Goal: Use online tool/utility: Utilize a website feature to perform a specific function

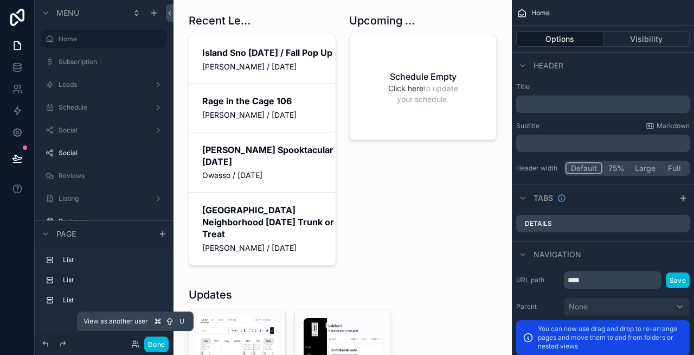
click at [134, 342] on icon at bounding box center [135, 343] width 9 height 9
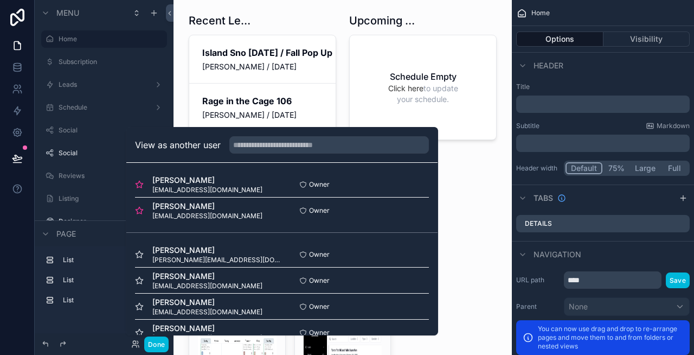
click at [0, 0] on button "Select" at bounding box center [0, 0] width 0 height 0
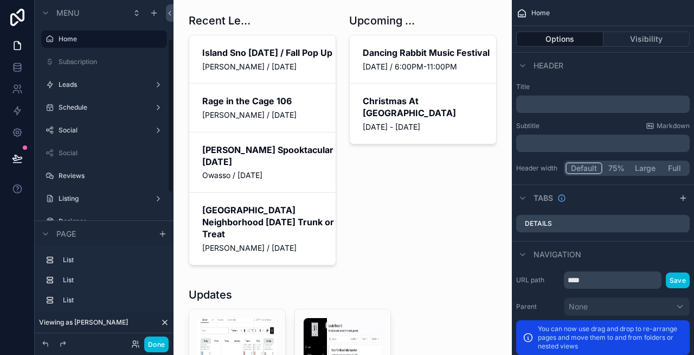
scroll to position [415, 0]
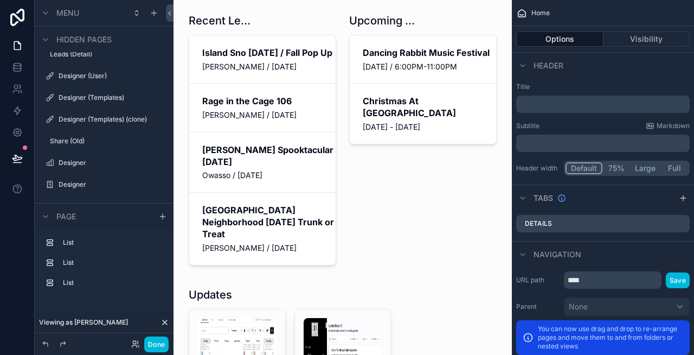
click at [101, 118] on label "Designer (Templates) (clone)" at bounding box center [110, 119] width 102 height 9
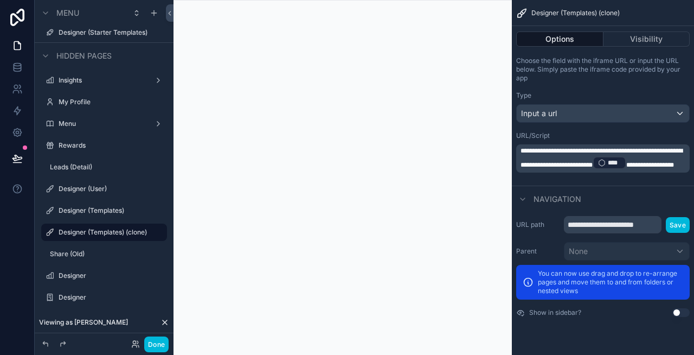
click at [650, 170] on p "**********" at bounding box center [604, 158] width 167 height 24
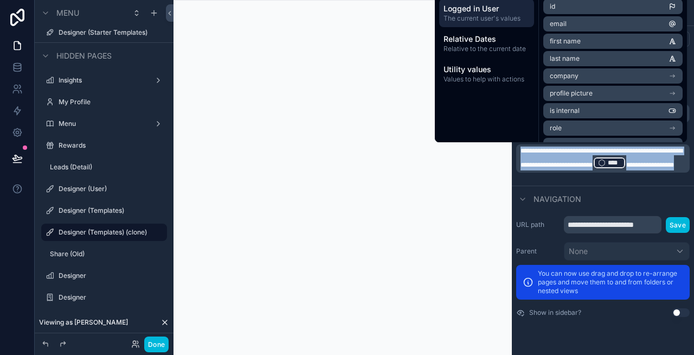
copy p "**********"
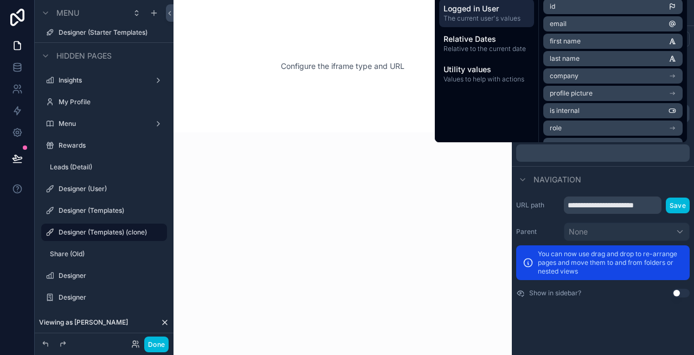
click at [0, 0] on icon "scrollable content" at bounding box center [0, 0] width 0 height 0
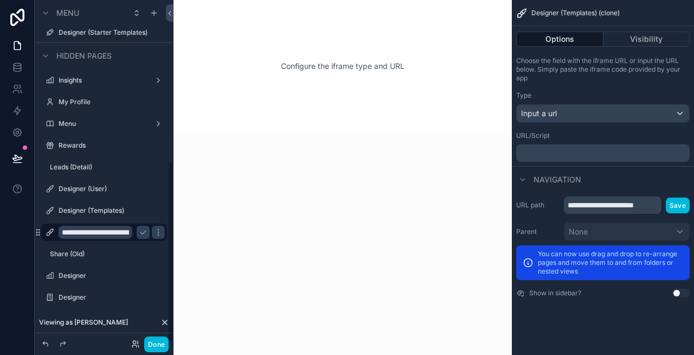
click at [116, 232] on input "**********" at bounding box center [96, 232] width 74 height 13
type input "**********"
click at [140, 236] on button "scrollable content" at bounding box center [143, 232] width 13 height 13
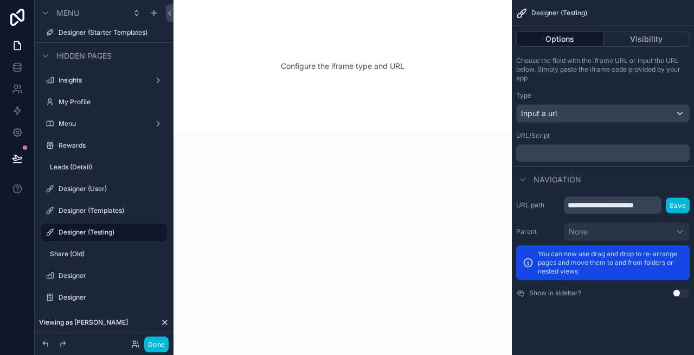
click at [600, 156] on p "﻿" at bounding box center [604, 153] width 167 height 9
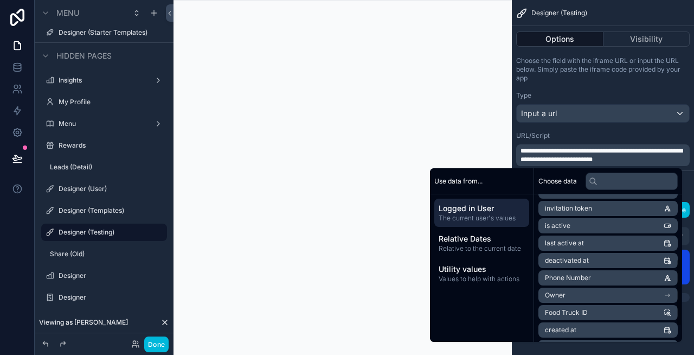
scroll to position [138, 0]
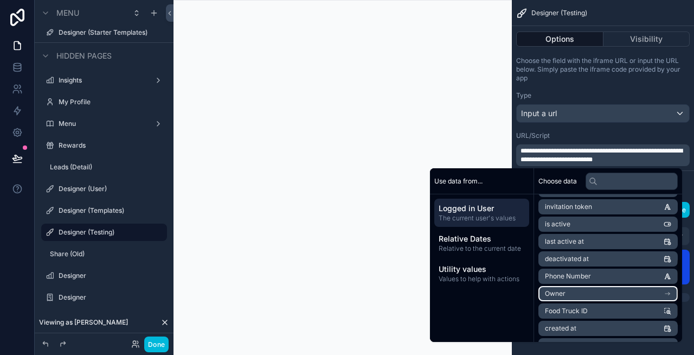
click at [574, 291] on li "Owner" at bounding box center [607, 293] width 139 height 15
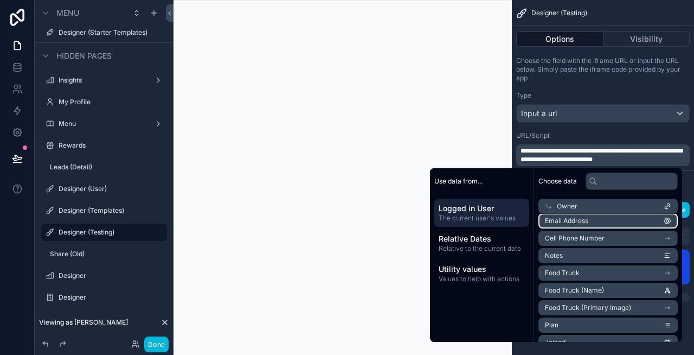
scroll to position [82, 0]
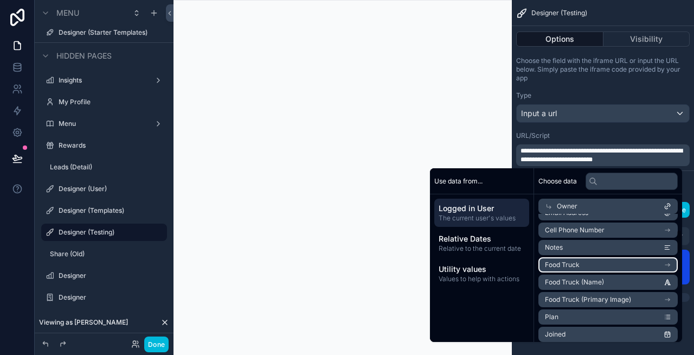
click at [584, 261] on li "Food Truck" at bounding box center [607, 264] width 139 height 15
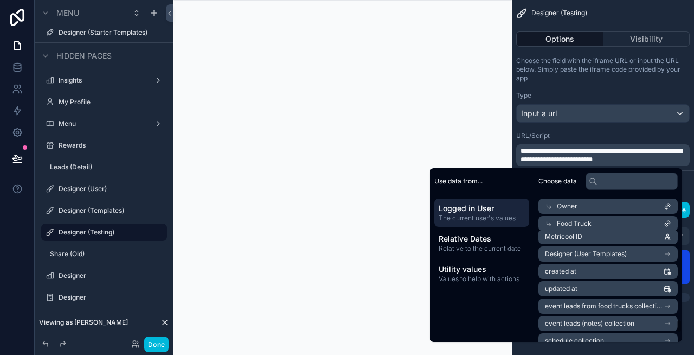
scroll to position [2221, 0]
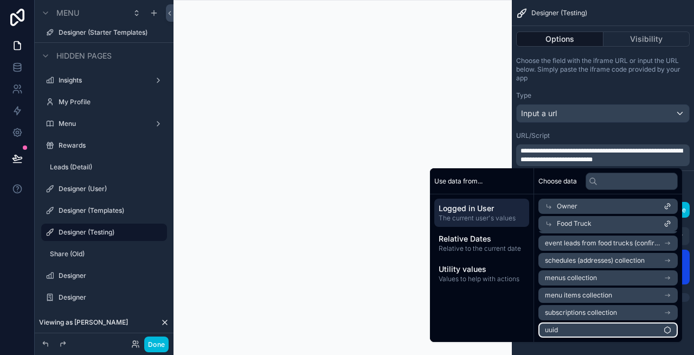
click at [582, 330] on li "uuid" at bounding box center [607, 329] width 139 height 15
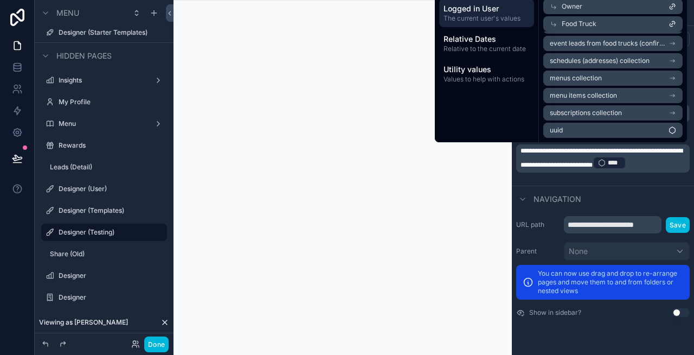
click at [358, 117] on div "scrollable content" at bounding box center [343, 177] width 338 height 355
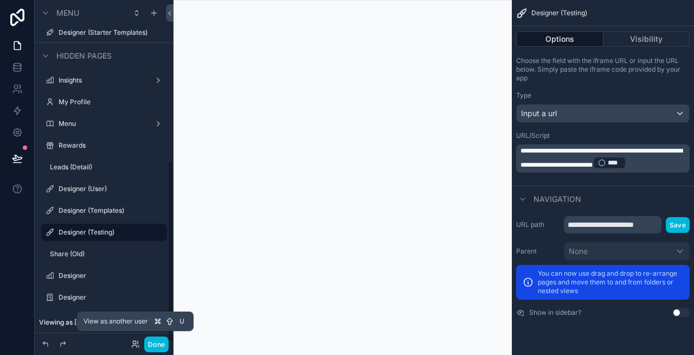
click at [136, 339] on icon at bounding box center [135, 343] width 9 height 9
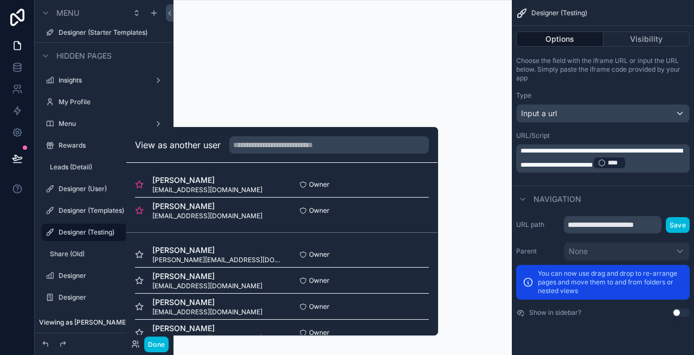
click at [0, 0] on button "Select" at bounding box center [0, 0] width 0 height 0
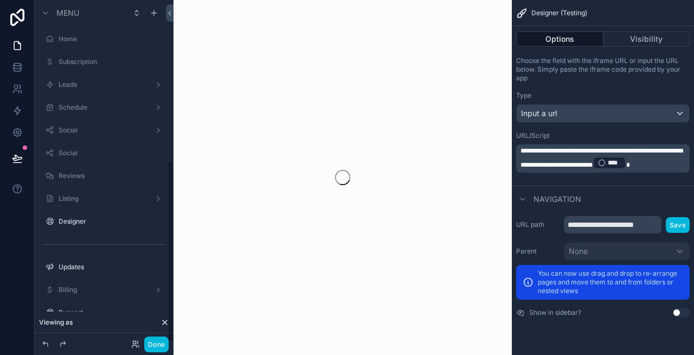
scroll to position [303, 0]
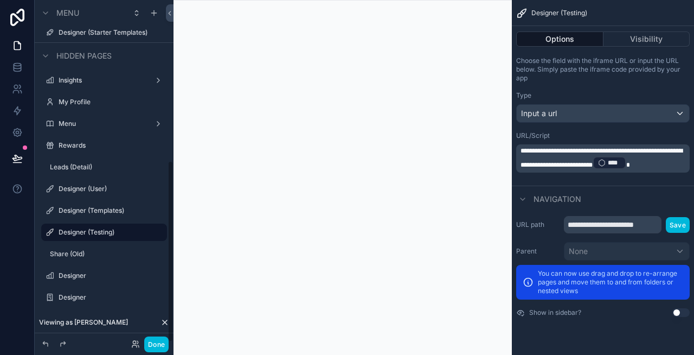
click at [156, 341] on button "Done" at bounding box center [156, 344] width 24 height 16
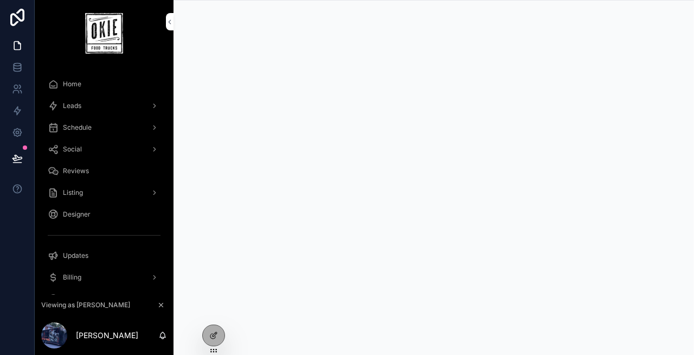
click at [214, 337] on icon at bounding box center [212, 335] width 5 height 5
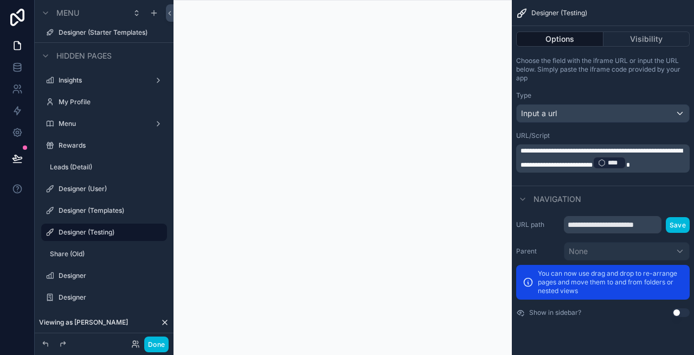
click at [613, 149] on span "**********" at bounding box center [602, 157] width 162 height 21
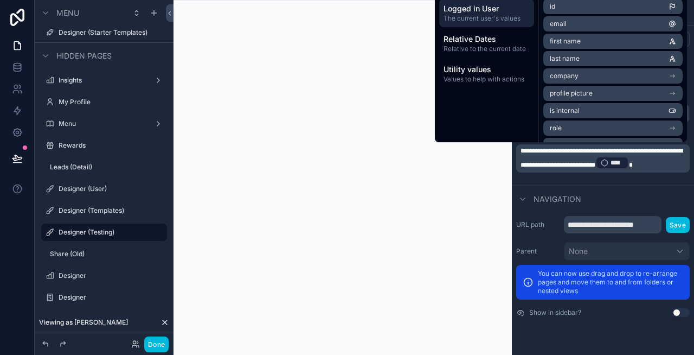
click at [616, 149] on span "**********" at bounding box center [602, 157] width 162 height 21
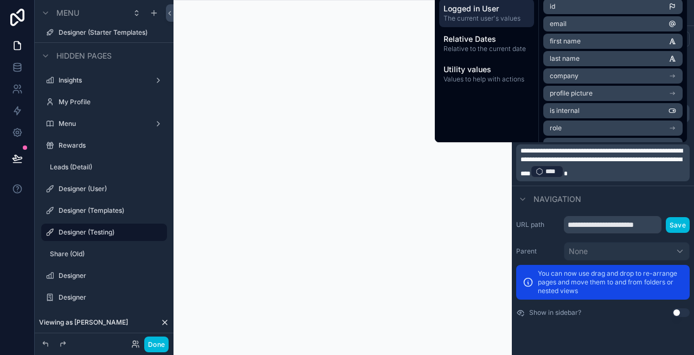
click at [673, 194] on div "Navigation" at bounding box center [603, 198] width 182 height 26
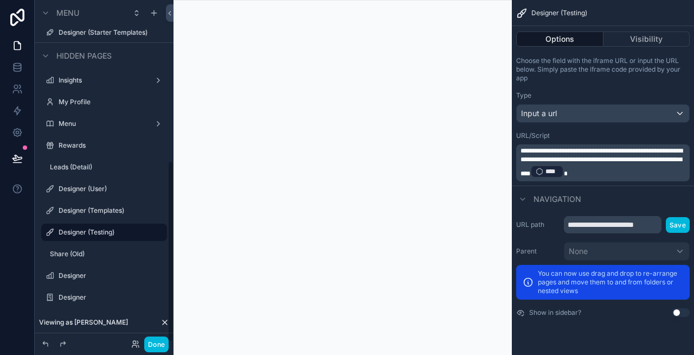
click at [156, 341] on button "Done" at bounding box center [156, 344] width 24 height 16
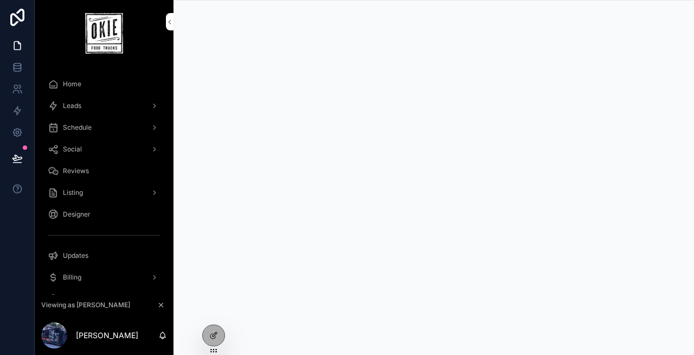
scroll to position [50, 0]
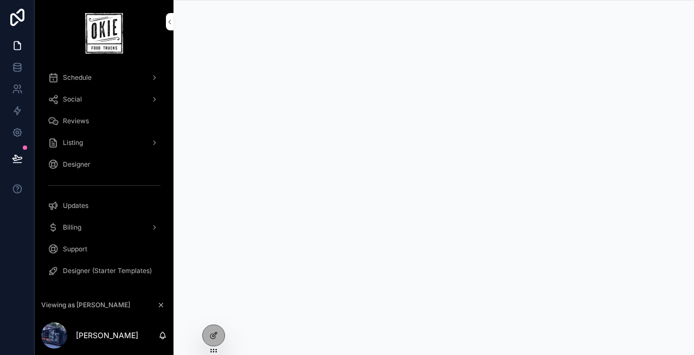
click at [210, 331] on icon at bounding box center [213, 335] width 9 height 9
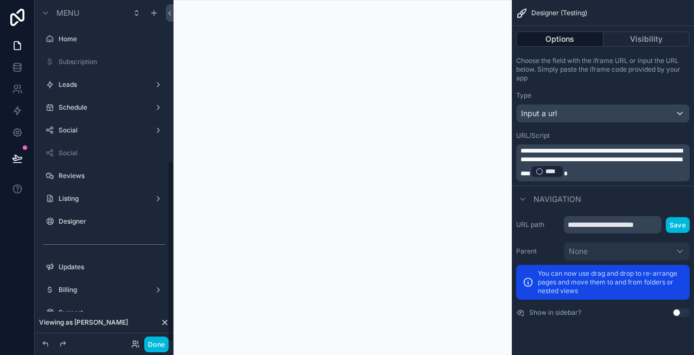
scroll to position [303, 0]
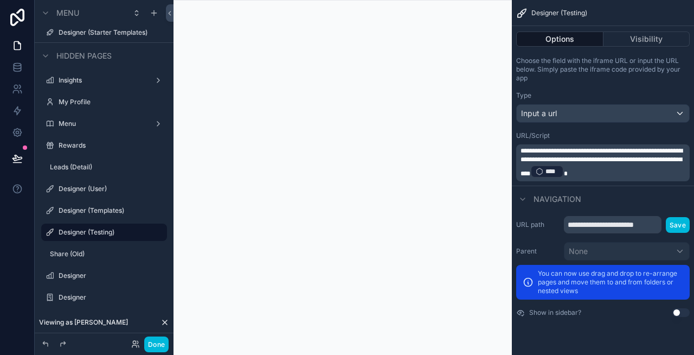
click at [162, 343] on button "Done" at bounding box center [156, 344] width 24 height 16
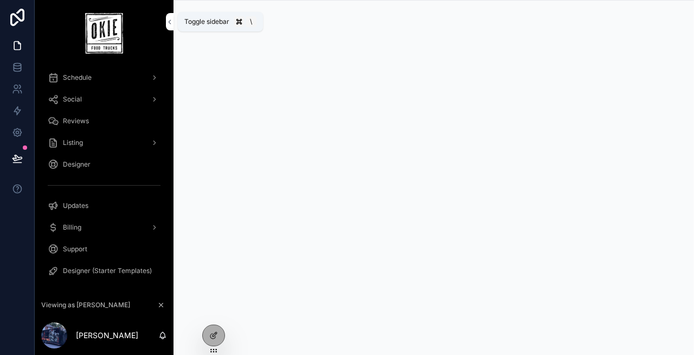
click at [169, 21] on icon "scrollable content" at bounding box center [170, 22] width 2 height 4
